Goal: Task Accomplishment & Management: Manage account settings

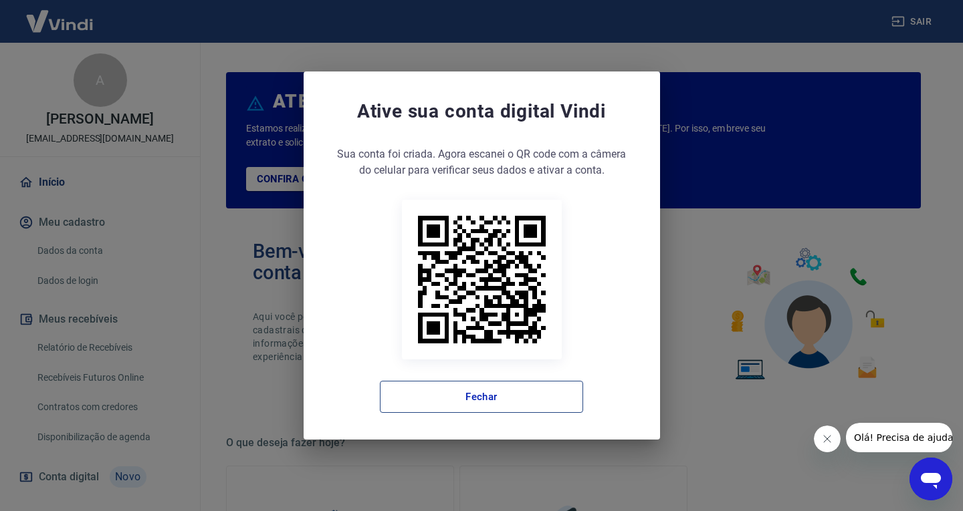
click at [485, 398] on button "Fechar" at bounding box center [481, 397] width 203 height 32
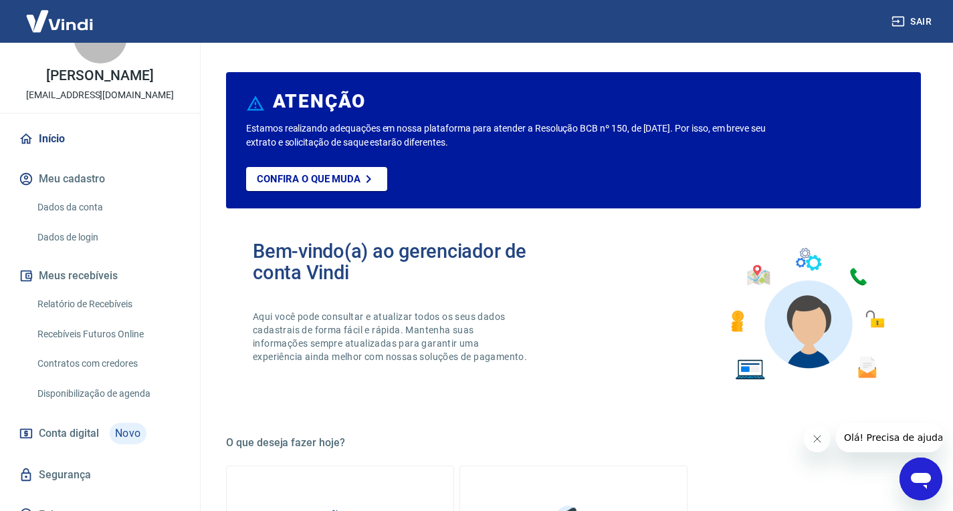
scroll to position [67, 0]
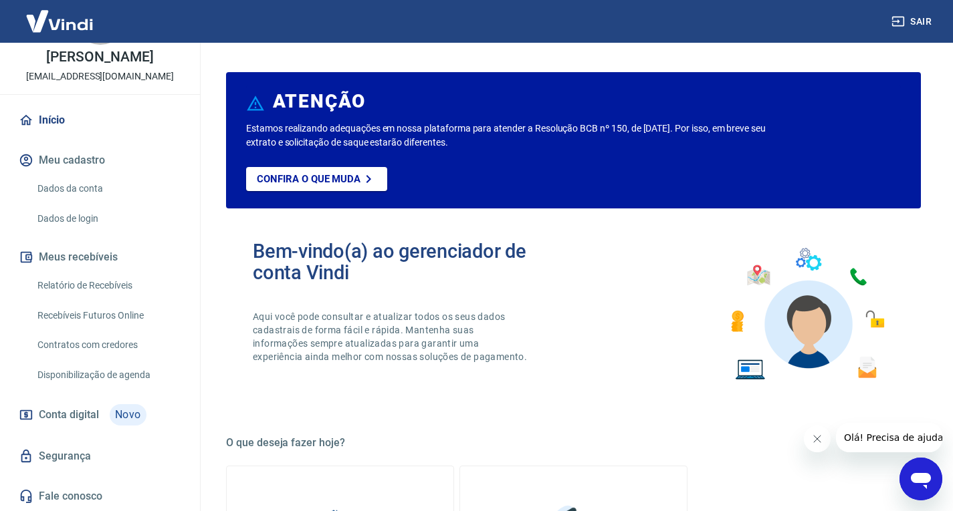
click at [149, 300] on link "Relatório de Recebíveis" at bounding box center [108, 285] width 152 height 27
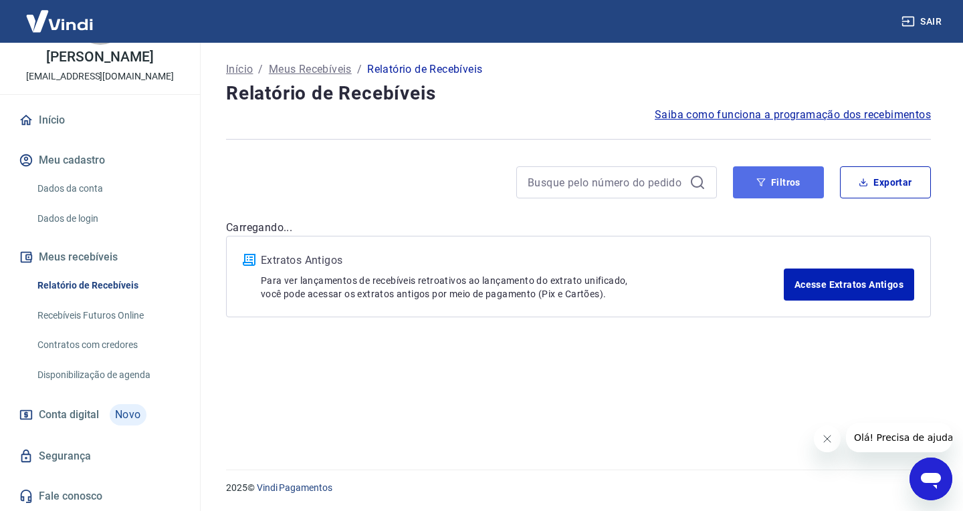
click at [799, 182] on button "Filtros" at bounding box center [778, 182] width 91 height 32
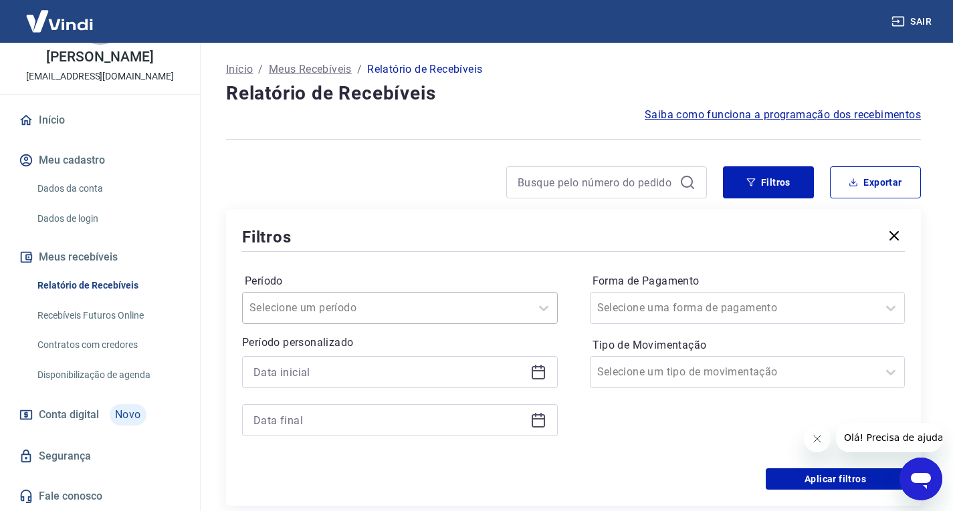
click at [504, 300] on div at bounding box center [386, 308] width 274 height 19
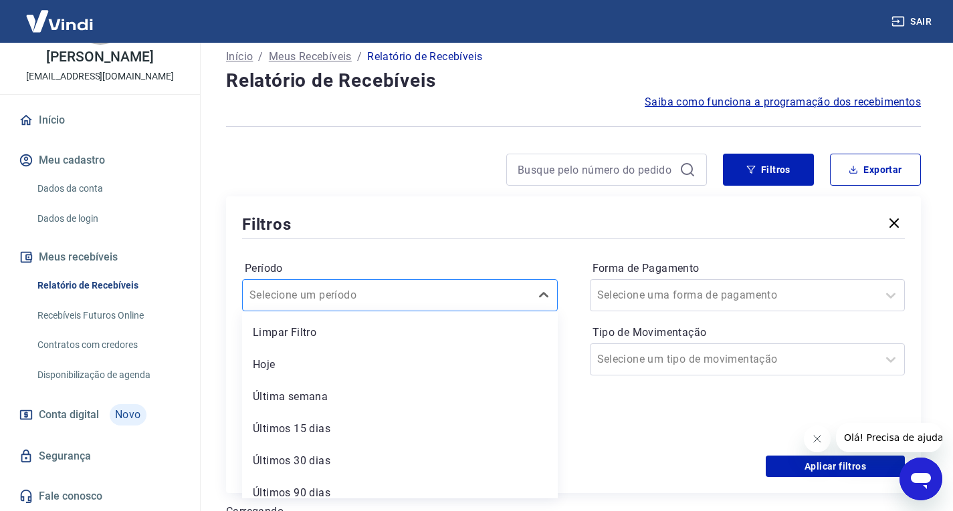
scroll to position [13, 0]
click at [429, 395] on div "Última semana" at bounding box center [400, 396] width 316 height 27
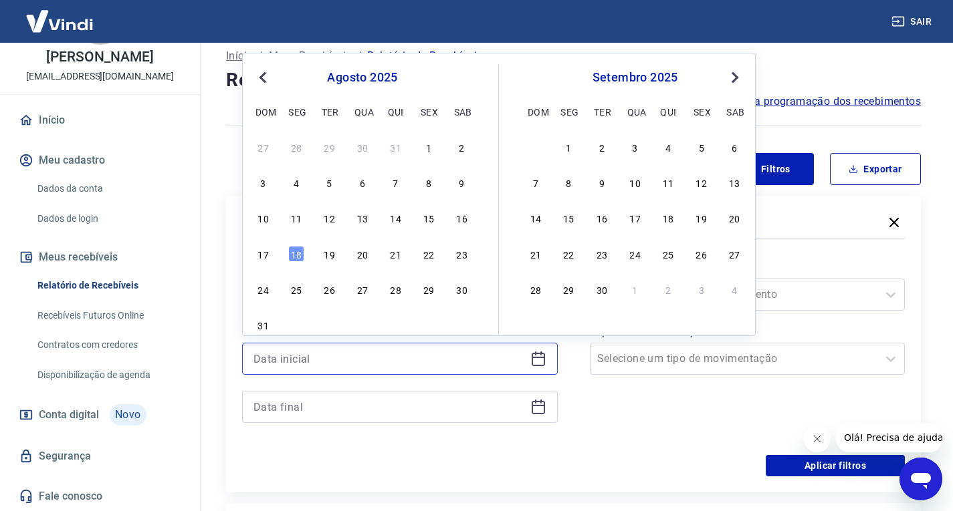
click at [338, 358] on input at bounding box center [388, 359] width 271 height 20
click at [431, 216] on div "15" at bounding box center [429, 218] width 16 height 16
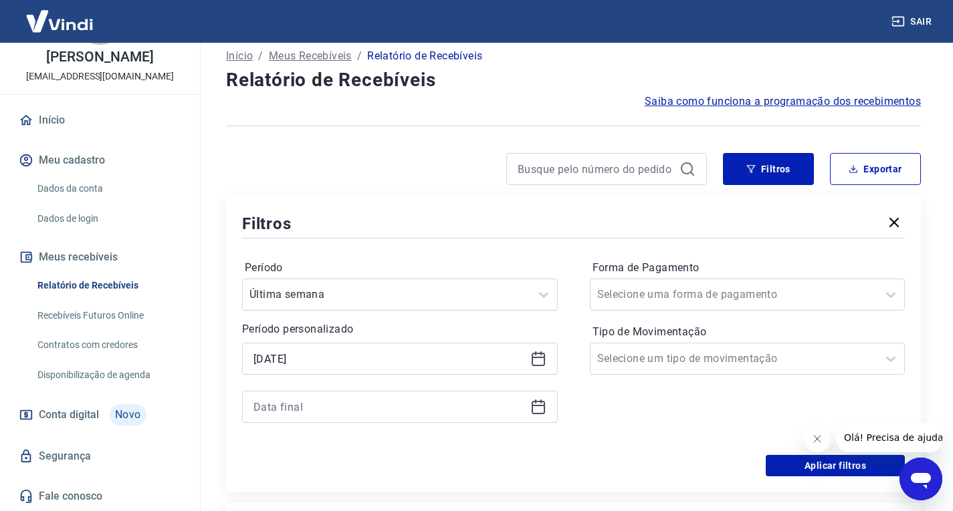
type input "15/08/2025"
click at [398, 406] on input at bounding box center [388, 407] width 271 height 20
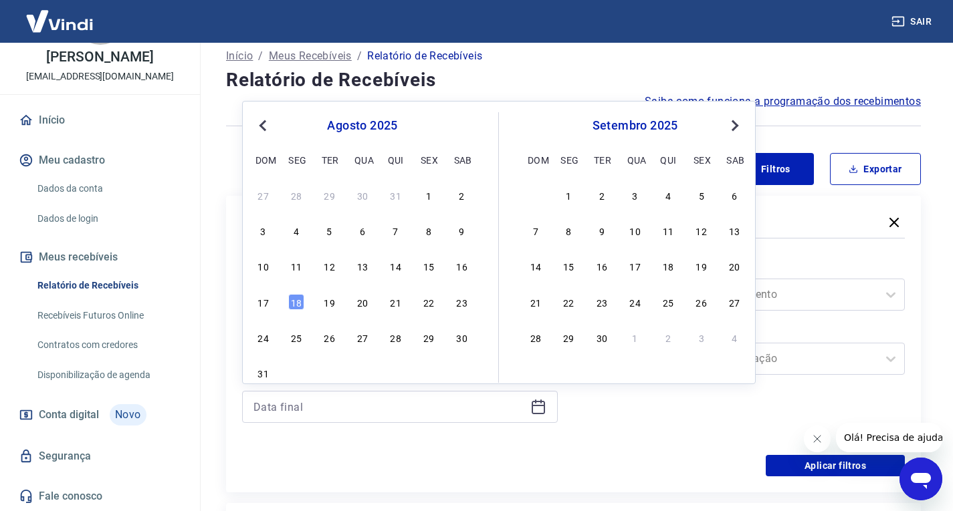
click at [419, 262] on div "10 11 12 13 14 15 16" at bounding box center [362, 266] width 218 height 19
click at [425, 268] on div "15" at bounding box center [429, 266] width 16 height 16
type input "15/08/2025"
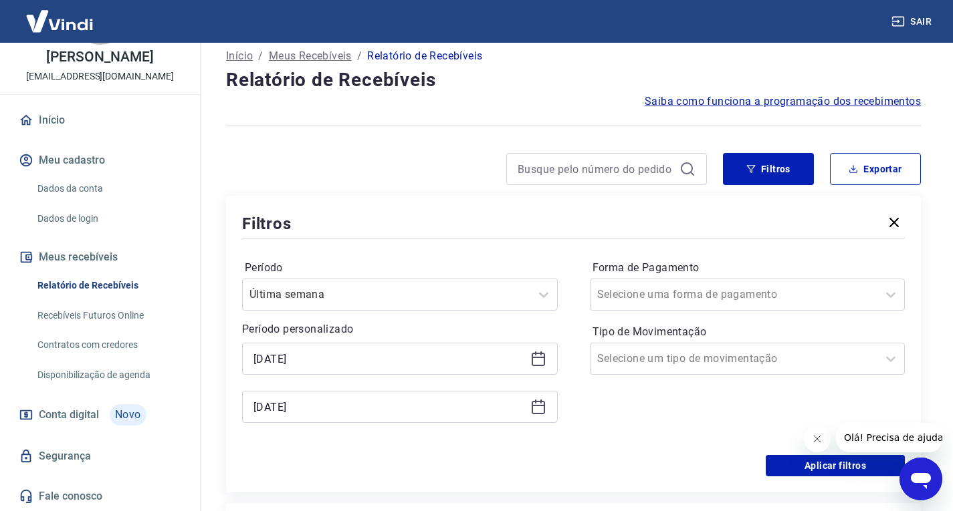
click at [845, 314] on div "Forma de Pagamento Selecione uma forma de pagamento Tipo de Movimentação Seleci…" at bounding box center [748, 348] width 316 height 182
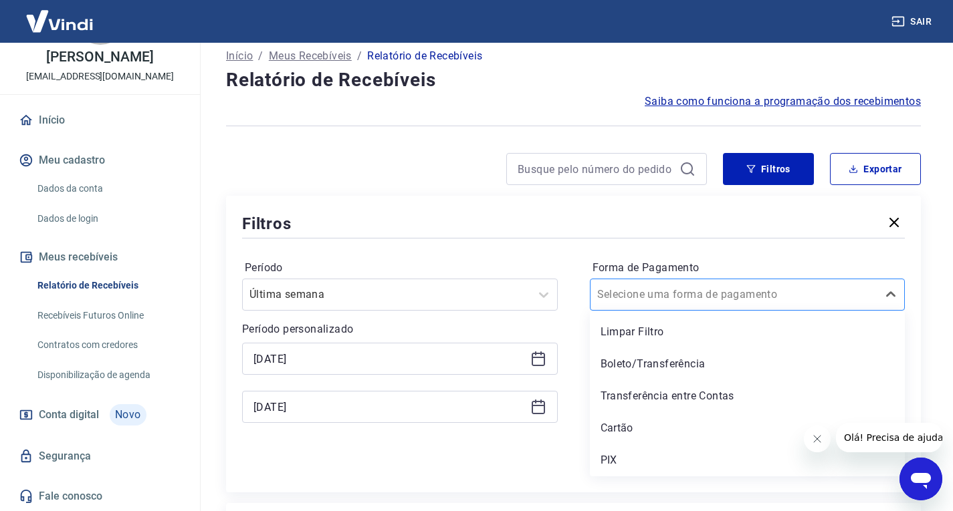
click at [770, 294] on div at bounding box center [734, 294] width 274 height 19
click at [640, 458] on div "PIX" at bounding box center [748, 460] width 316 height 27
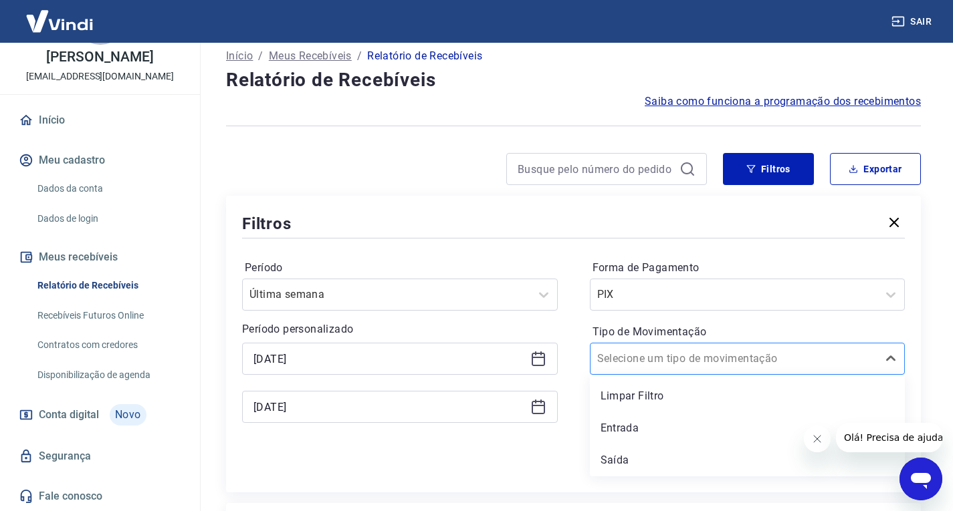
click at [784, 363] on div at bounding box center [734, 359] width 274 height 19
click at [677, 429] on div "Entrada" at bounding box center [748, 428] width 316 height 27
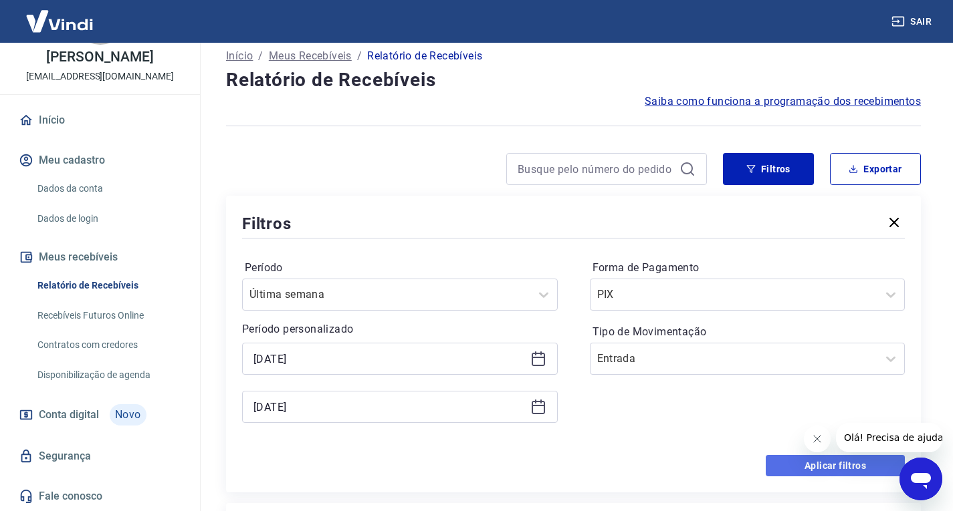
click at [780, 468] on button "Aplicar filtros" at bounding box center [835, 465] width 139 height 21
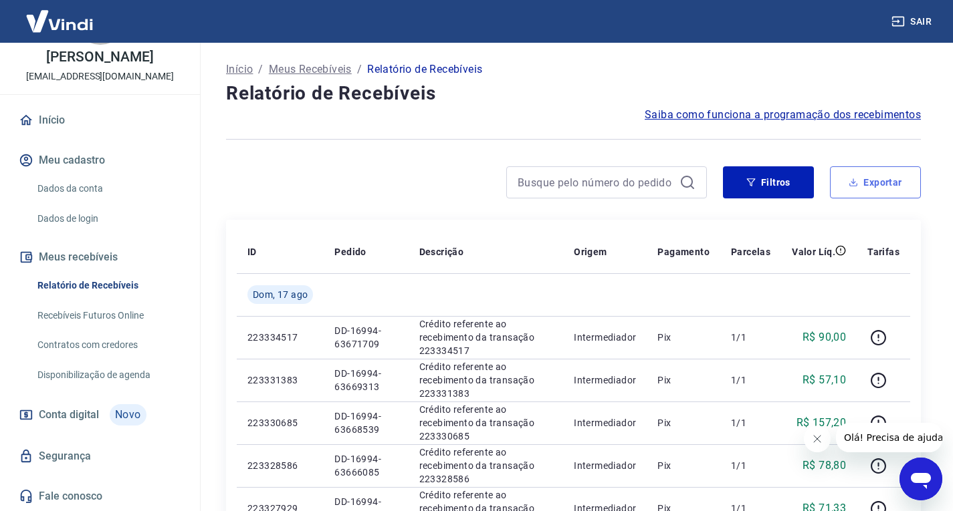
click at [864, 185] on button "Exportar" at bounding box center [875, 182] width 91 height 32
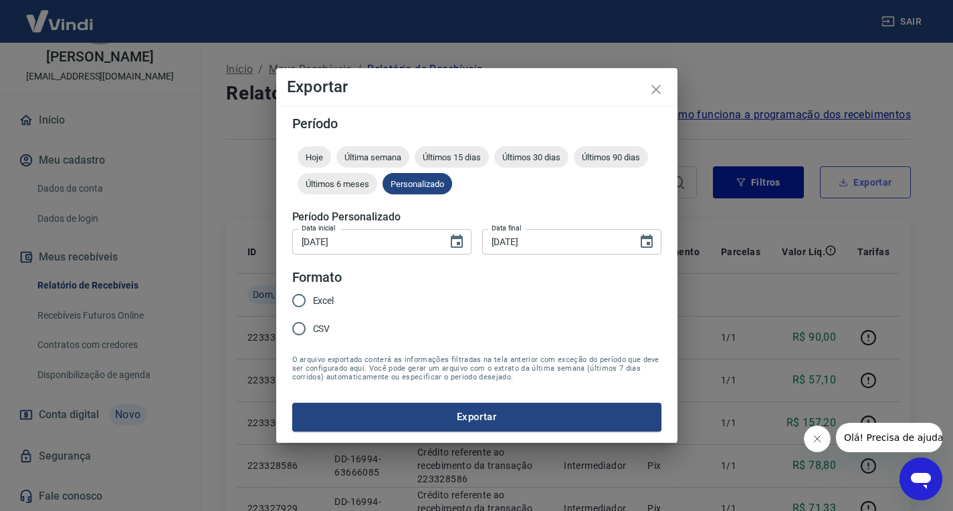
type input "15/08/2025"
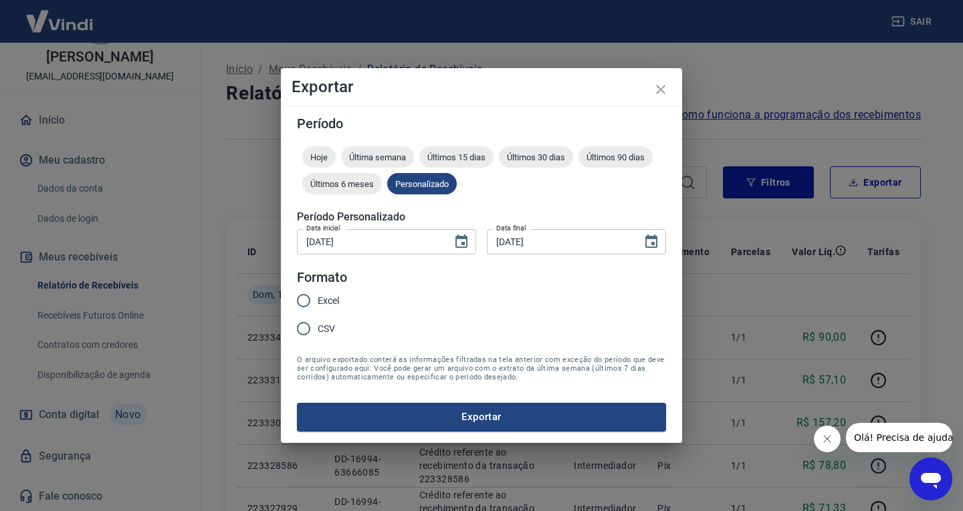
click at [304, 298] on input "Excel" at bounding box center [303, 301] width 28 height 28
radio input "true"
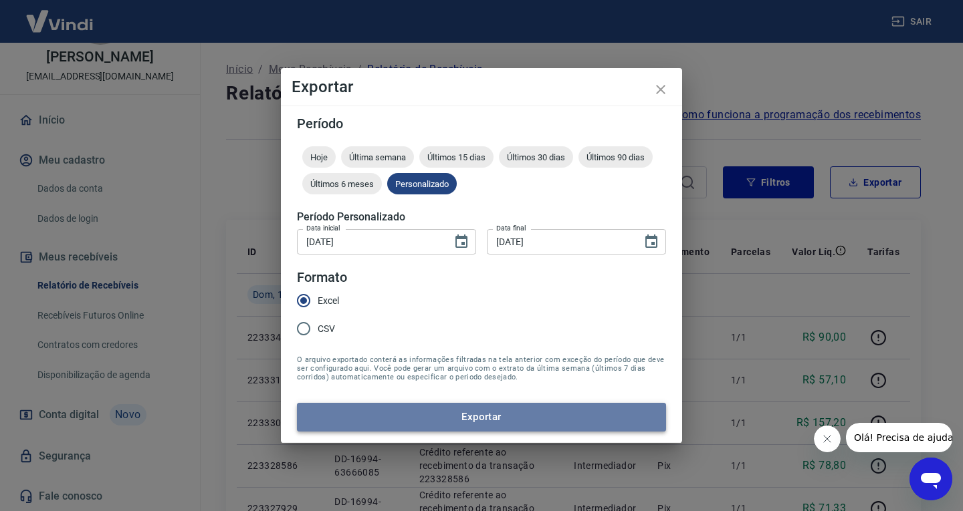
click at [598, 414] on button "Exportar" at bounding box center [481, 417] width 369 height 28
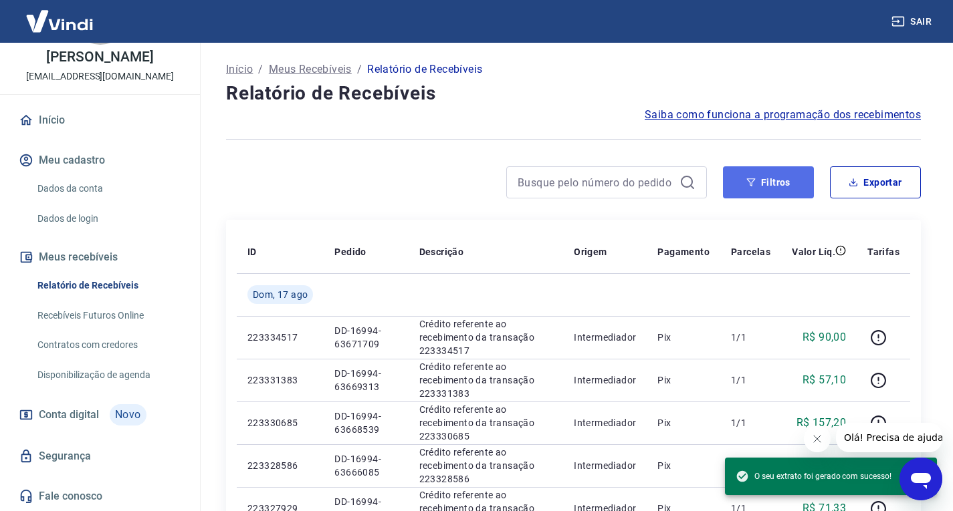
click at [755, 183] on icon "button" at bounding box center [750, 182] width 9 height 9
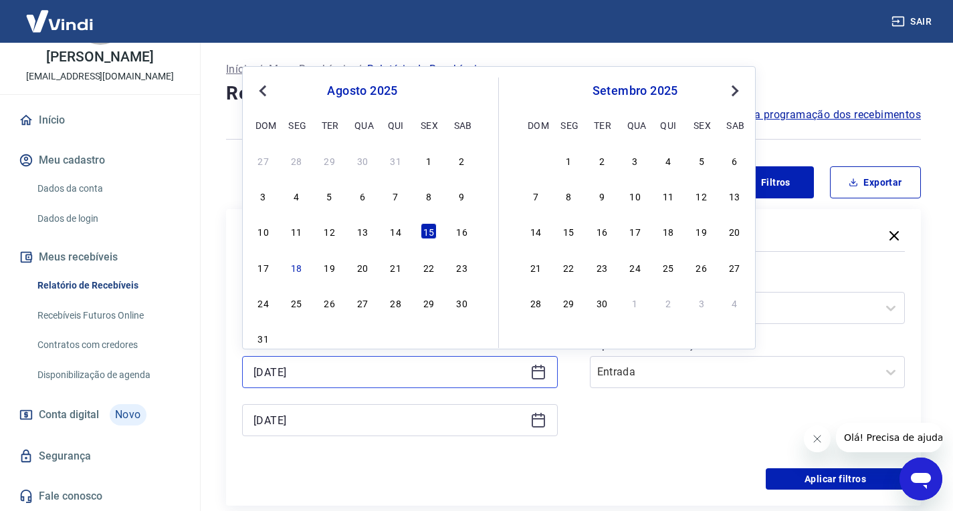
drag, startPoint x: 374, startPoint y: 369, endPoint x: 392, endPoint y: 354, distance: 23.2
click at [374, 370] on input "15/08/2025" at bounding box center [388, 372] width 271 height 20
click at [461, 237] on div "16" at bounding box center [462, 231] width 16 height 16
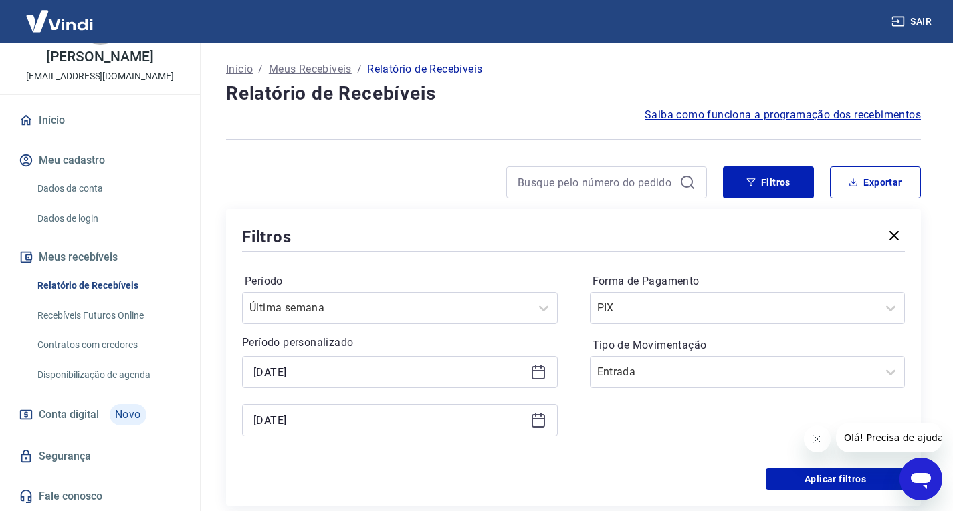
type input "16/08/2025"
click at [421, 422] on input "15/08/2025" at bounding box center [388, 421] width 271 height 20
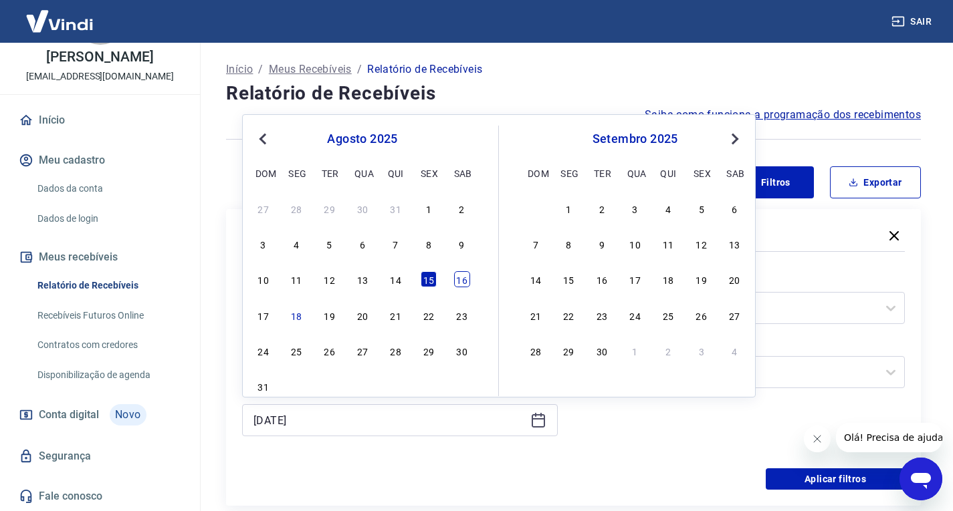
click at [465, 273] on div "16" at bounding box center [462, 279] width 16 height 16
type input "16/08/2025"
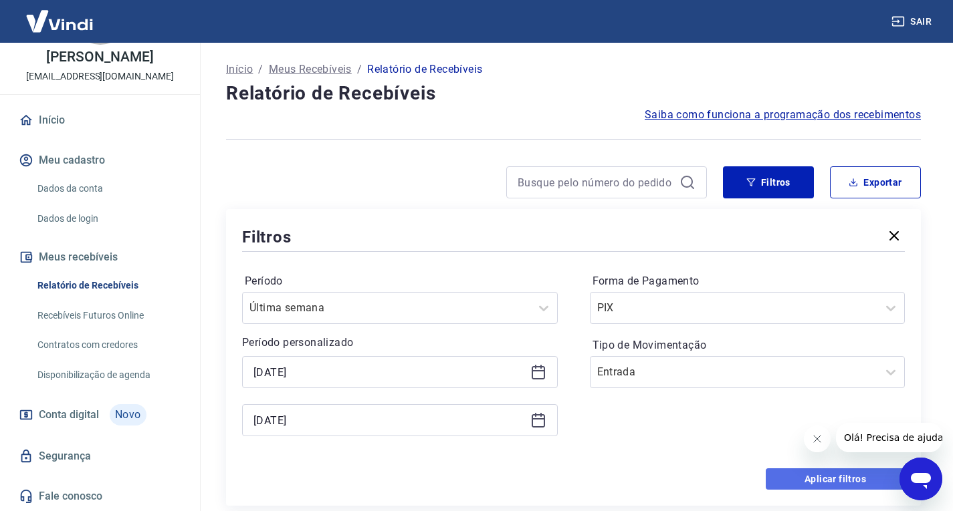
click at [792, 477] on button "Aplicar filtros" at bounding box center [835, 479] width 139 height 21
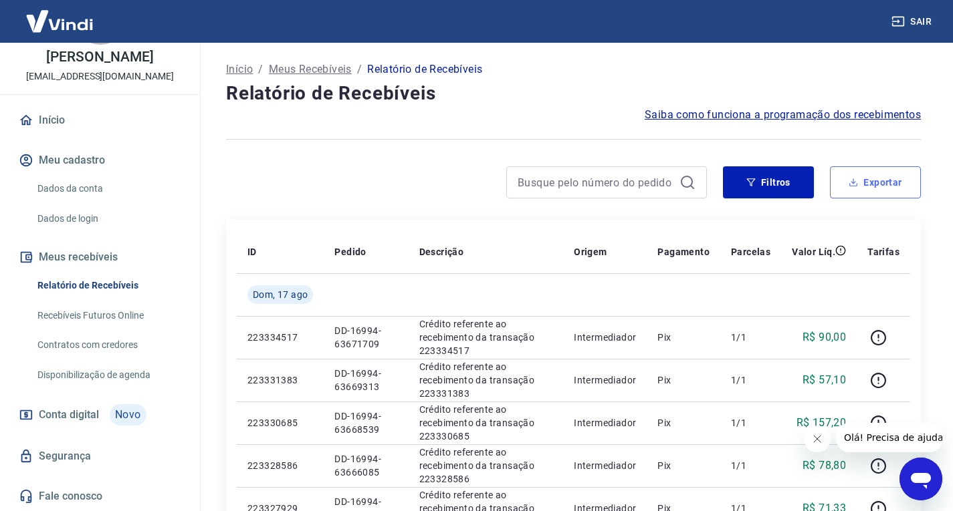
click at [885, 191] on button "Exportar" at bounding box center [875, 182] width 91 height 32
type input "16/08/2025"
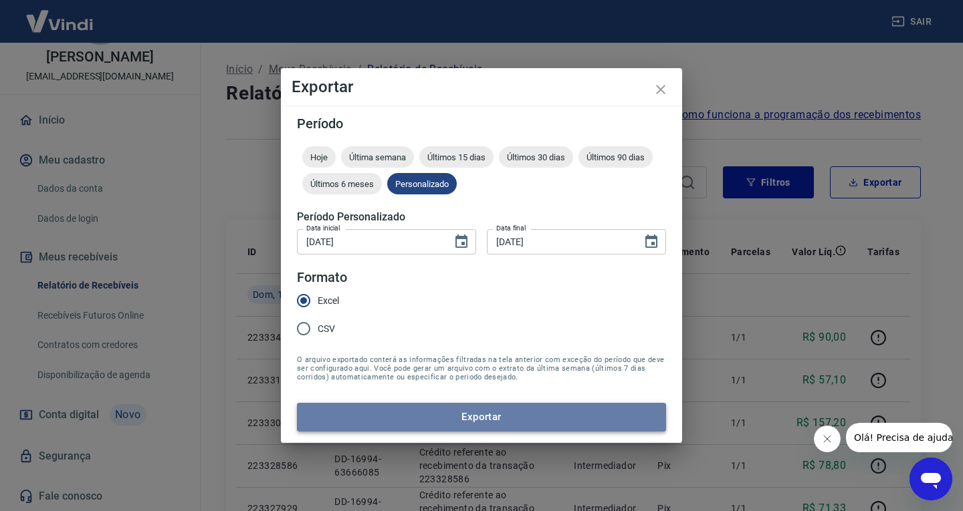
click at [539, 417] on button "Exportar" at bounding box center [481, 417] width 369 height 28
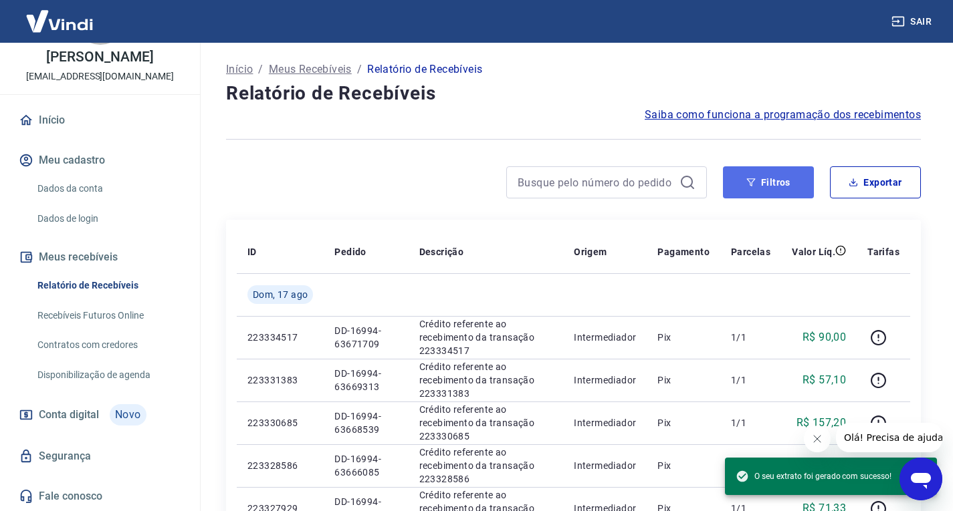
click at [778, 192] on button "Filtros" at bounding box center [768, 182] width 91 height 32
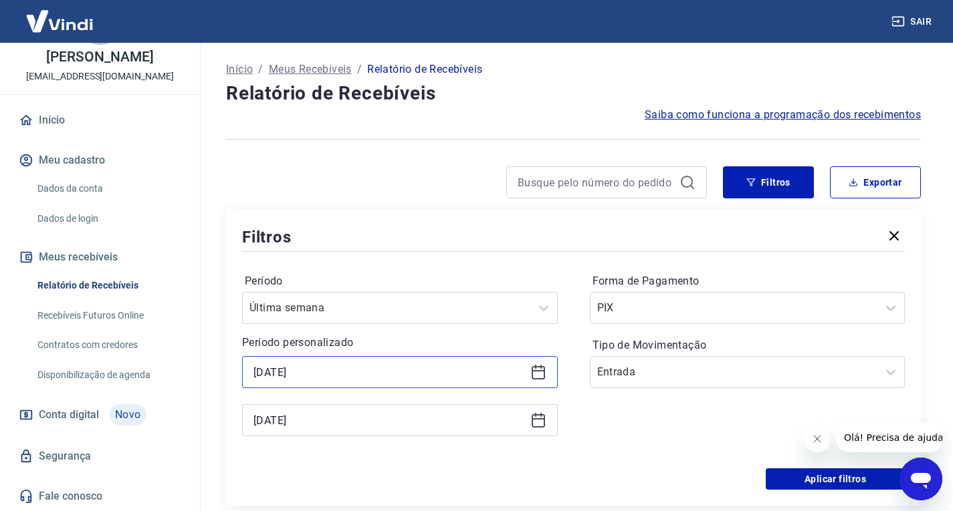
click at [386, 374] on input "16/08/2025" at bounding box center [388, 372] width 271 height 20
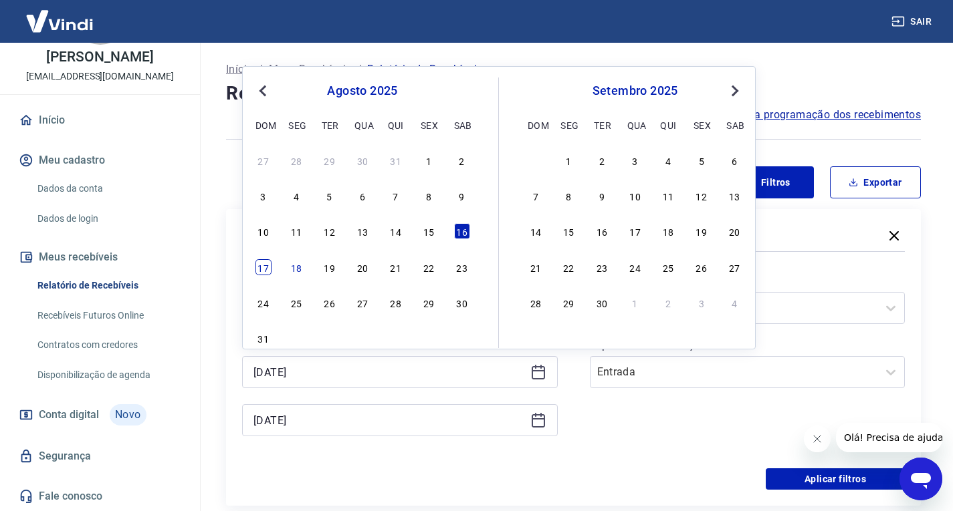
click at [260, 267] on div "17" at bounding box center [263, 267] width 16 height 16
type input "17/08/2025"
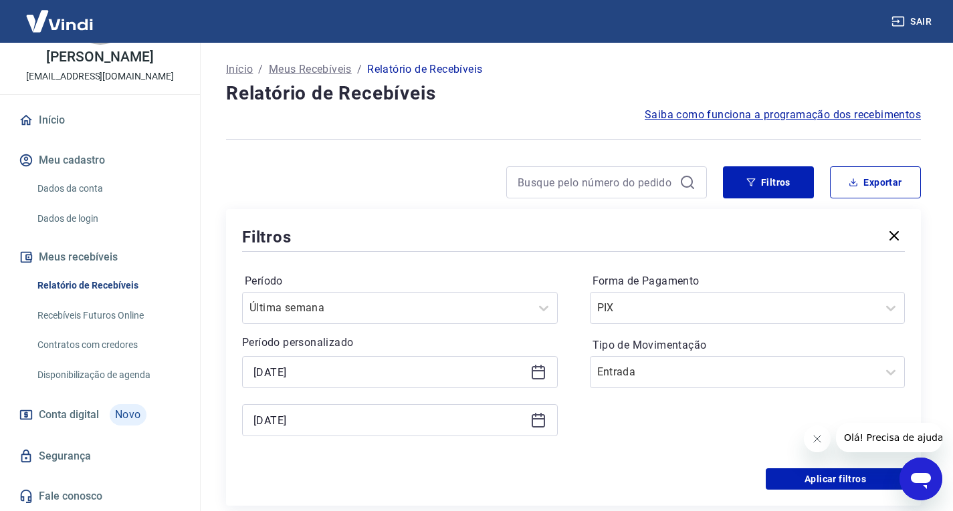
click at [363, 408] on div "16/08/2025" at bounding box center [400, 420] width 316 height 32
click at [334, 416] on input "16/08/2025" at bounding box center [388, 421] width 271 height 20
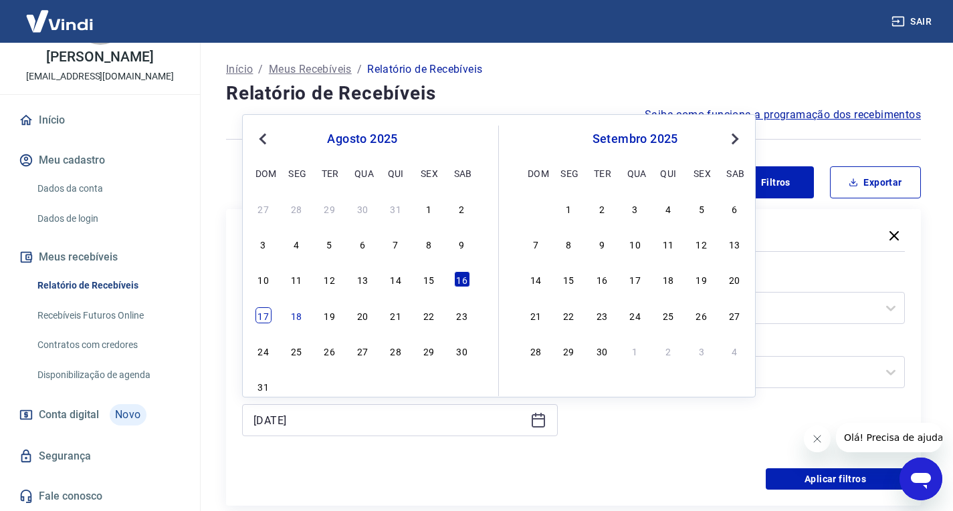
click at [269, 312] on div "17" at bounding box center [263, 316] width 16 height 16
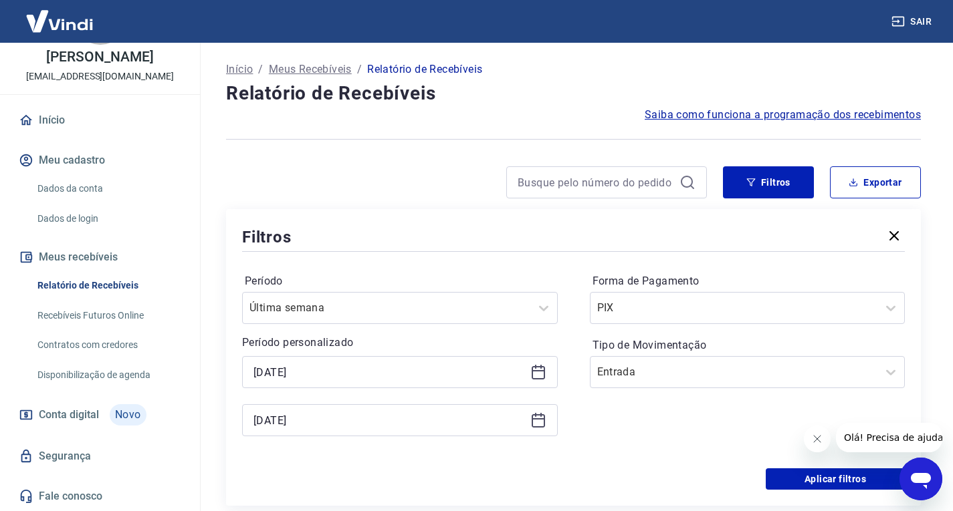
type input "17/08/2025"
click at [808, 477] on button "Aplicar filtros" at bounding box center [835, 479] width 139 height 21
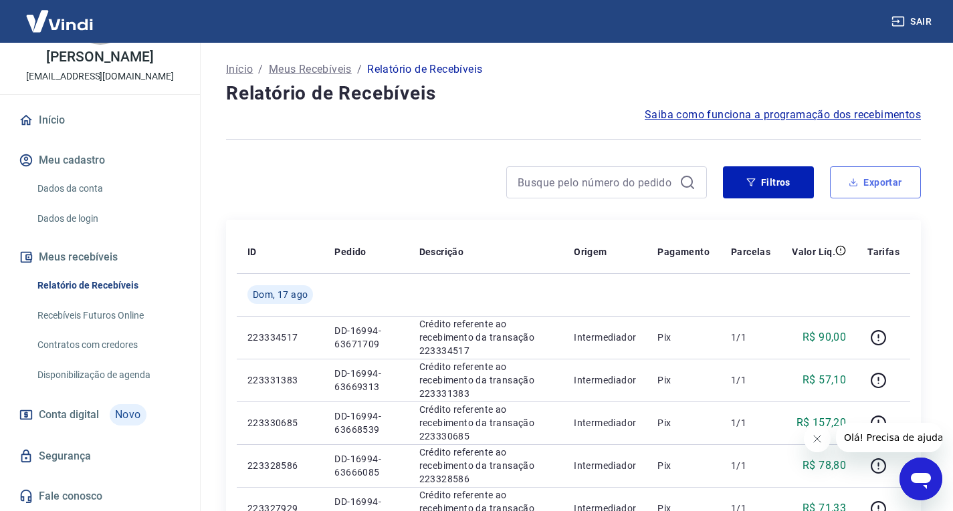
click at [892, 191] on button "Exportar" at bounding box center [875, 182] width 91 height 32
type input "17/08/2025"
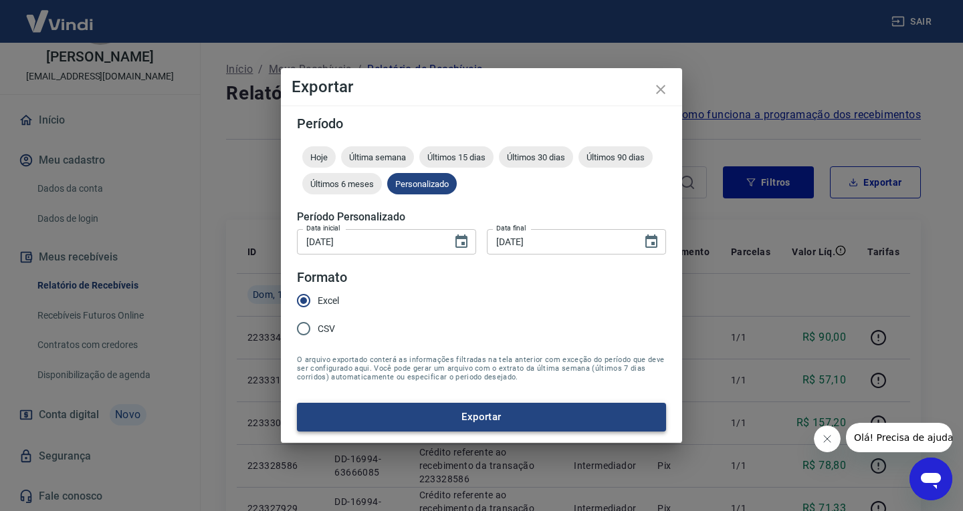
click at [558, 406] on button "Exportar" at bounding box center [481, 417] width 369 height 28
